Goal: Check status: Check status

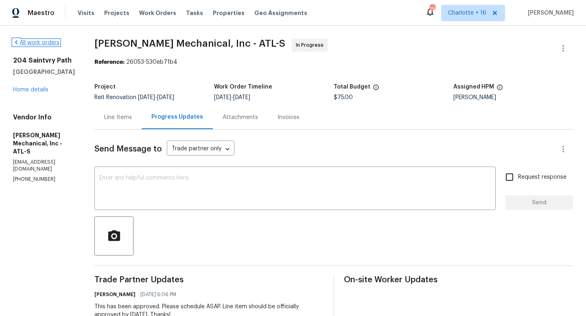
click at [57, 45] on link "All work orders" at bounding box center [36, 43] width 46 height 6
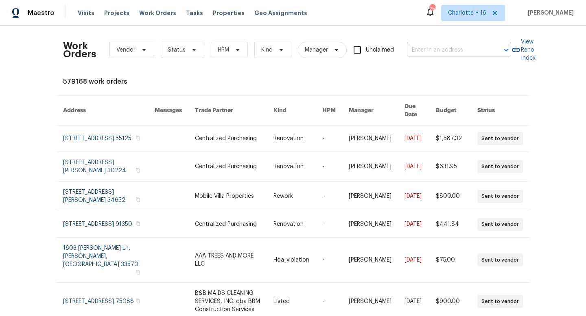
click at [427, 54] on input "text" at bounding box center [447, 50] width 81 height 13
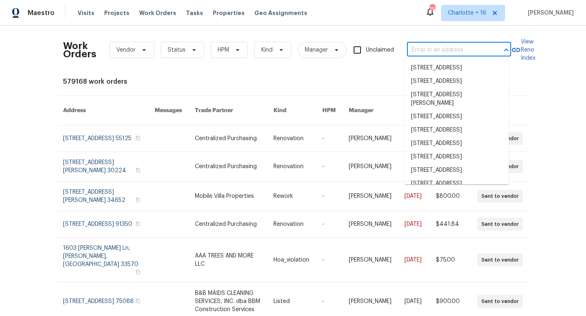
paste input "[STREET_ADDRESS][PERSON_NAME]"
type input "[STREET_ADDRESS][PERSON_NAME]"
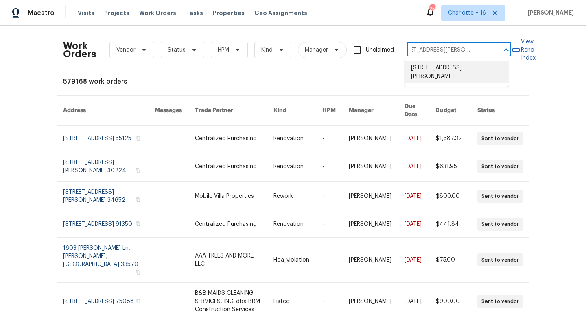
click at [423, 66] on li "[STREET_ADDRESS][PERSON_NAME]" at bounding box center [456, 72] width 104 height 22
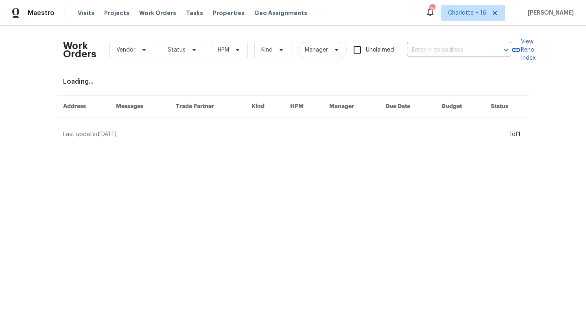
type input "[STREET_ADDRESS][PERSON_NAME]"
